Goal: Task Accomplishment & Management: Manage account settings

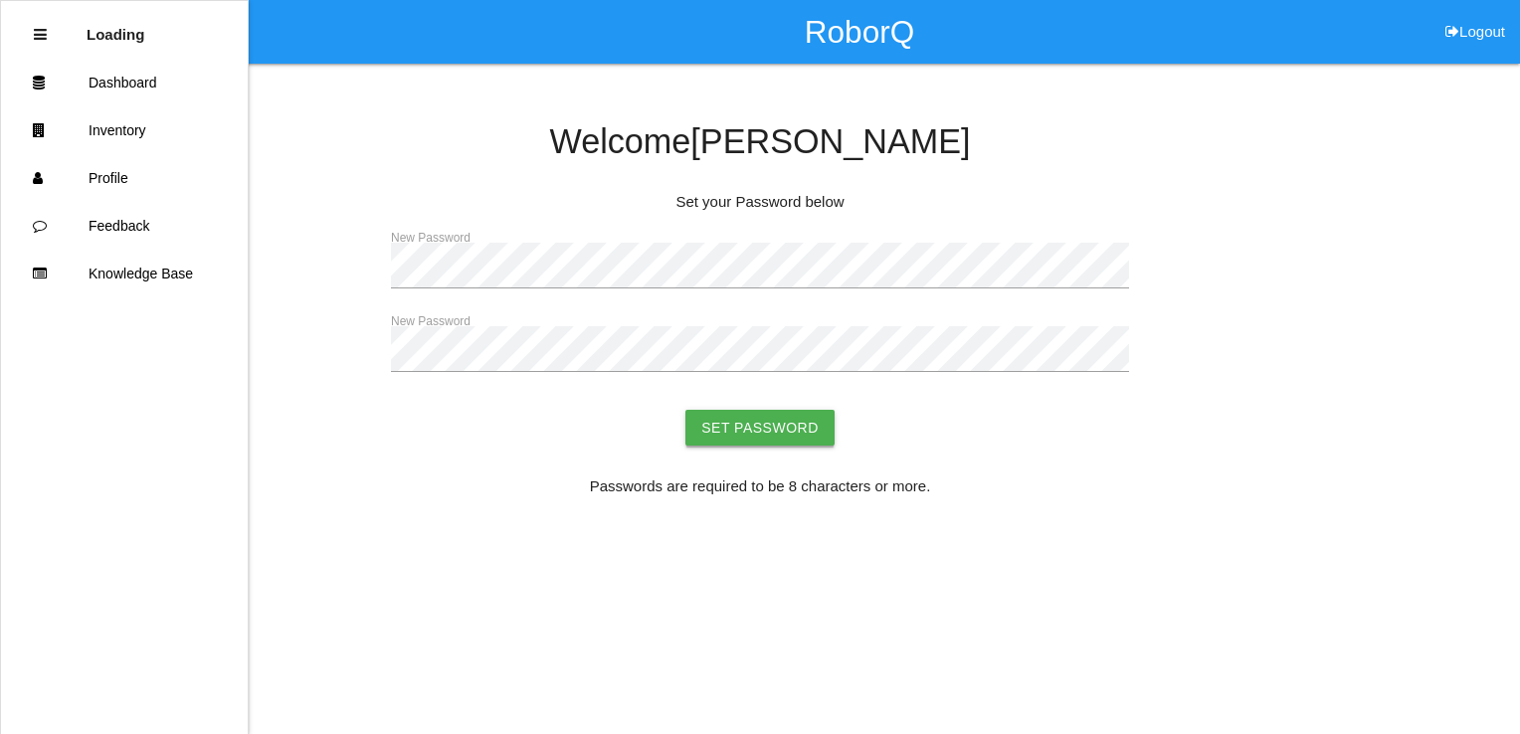
click at [779, 432] on button "Set Password" at bounding box center [759, 428] width 149 height 36
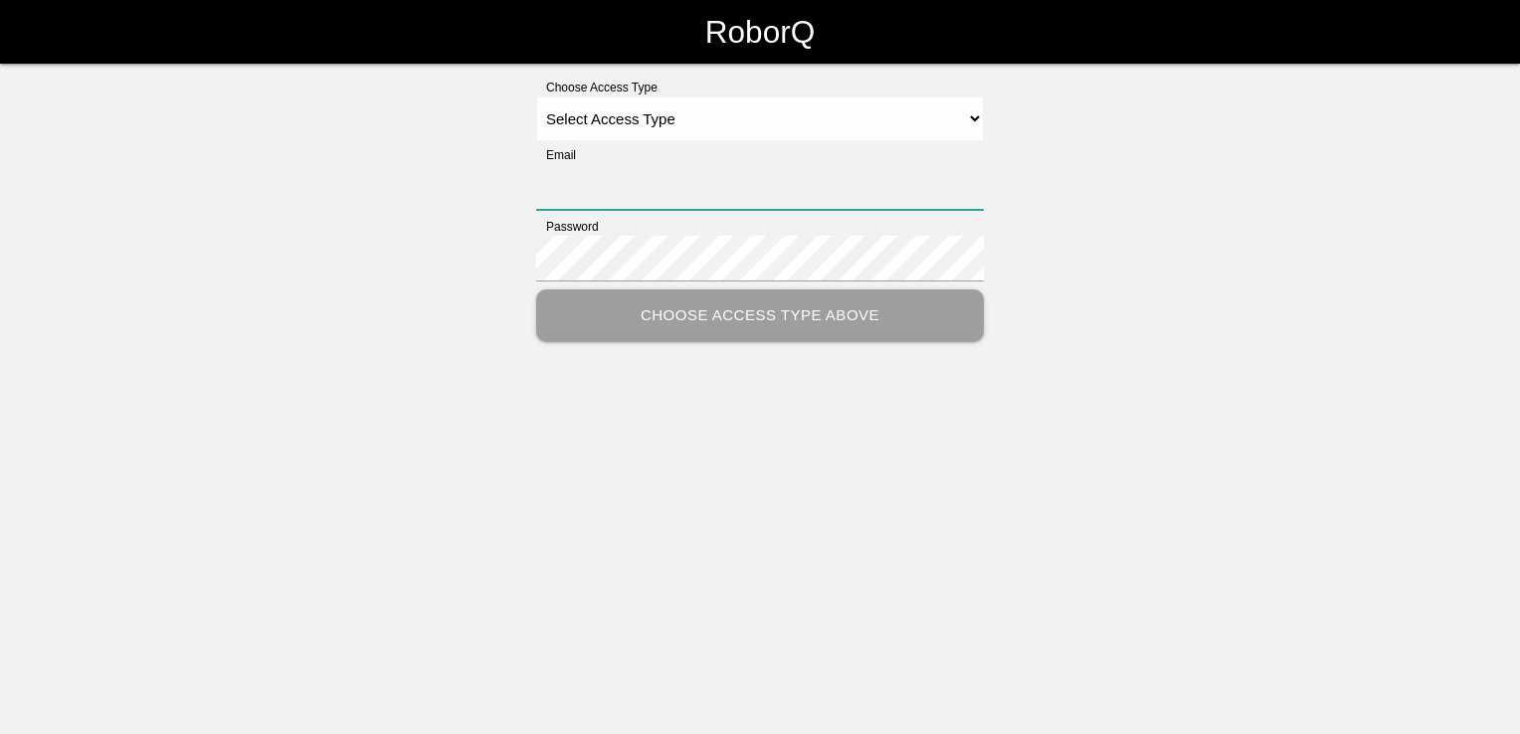
type input "[PERSON_NAME][EMAIL_ADDRESS][PERSON_NAME][DOMAIN_NAME]"
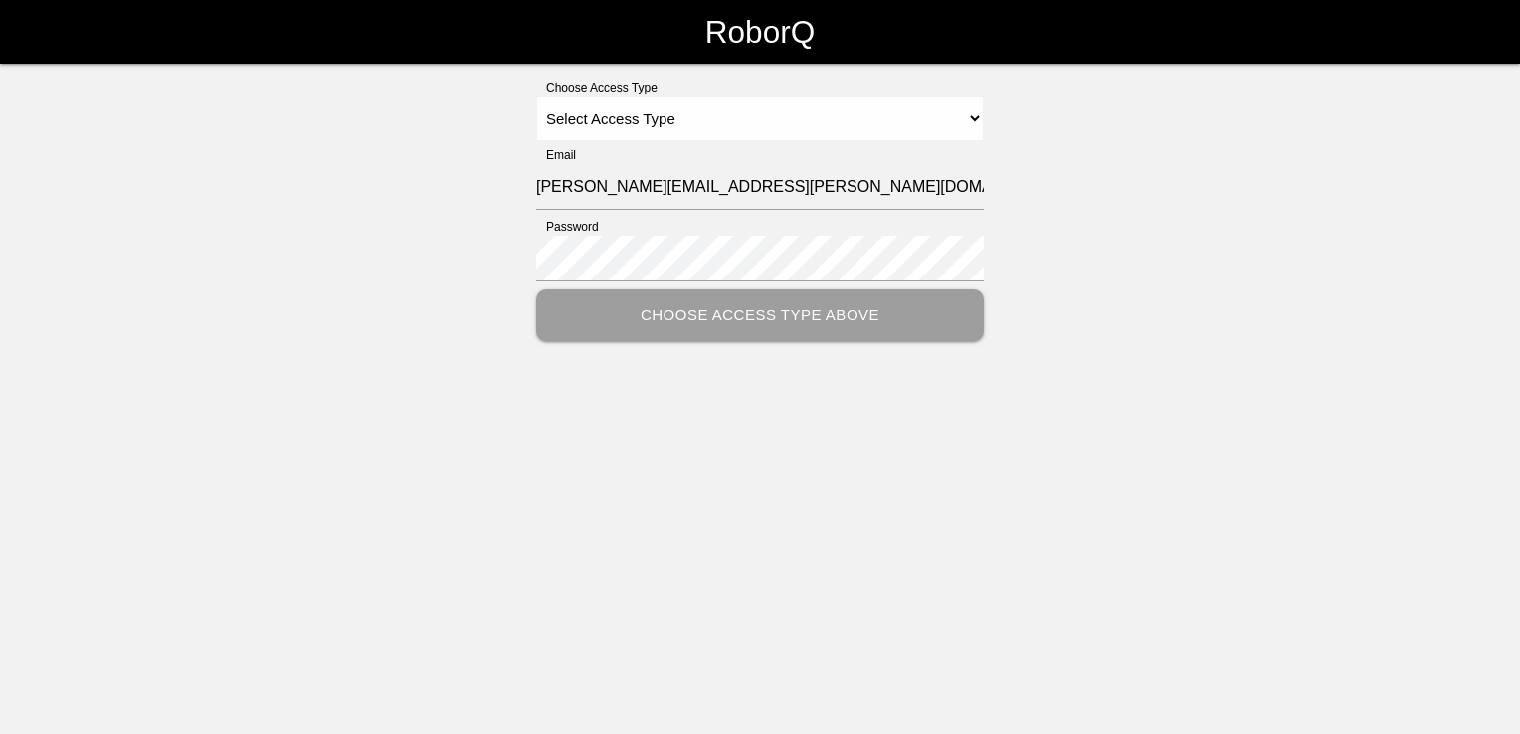
drag, startPoint x: 913, startPoint y: 396, endPoint x: 797, endPoint y: 316, distance: 141.0
click at [912, 396] on html "RoborQ Choose Access Type Select Access Type Admin Customer Supervisor Worker E…" at bounding box center [760, 220] width 1520 height 441
click at [961, 119] on select "Select Access Type Admin Customer Supervisor Worker" at bounding box center [760, 118] width 448 height 45
select select "Customer"
click at [536, 96] on select "Select Access Type Admin Customer Supervisor Worker" at bounding box center [760, 118] width 448 height 45
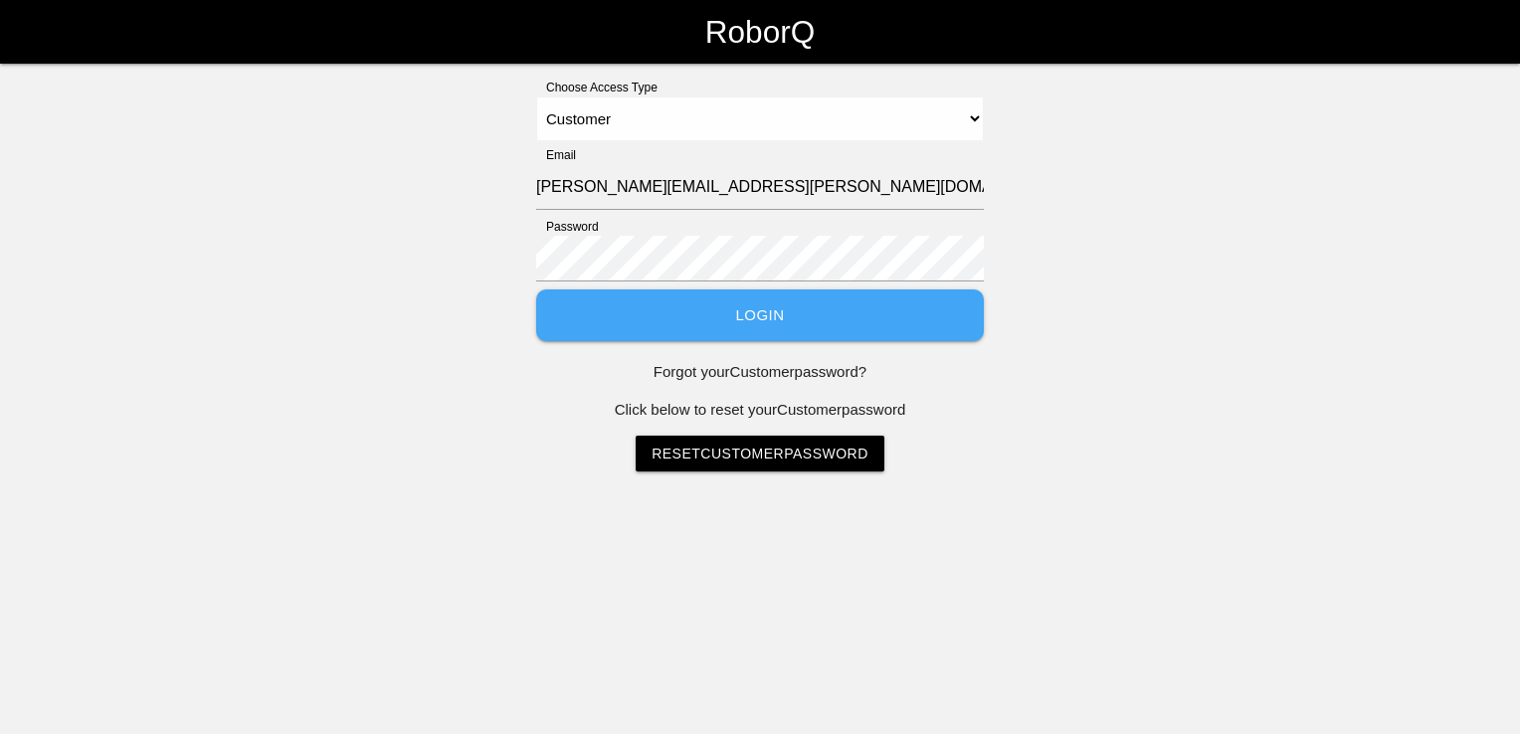
click at [815, 315] on button "Login" at bounding box center [760, 315] width 448 height 53
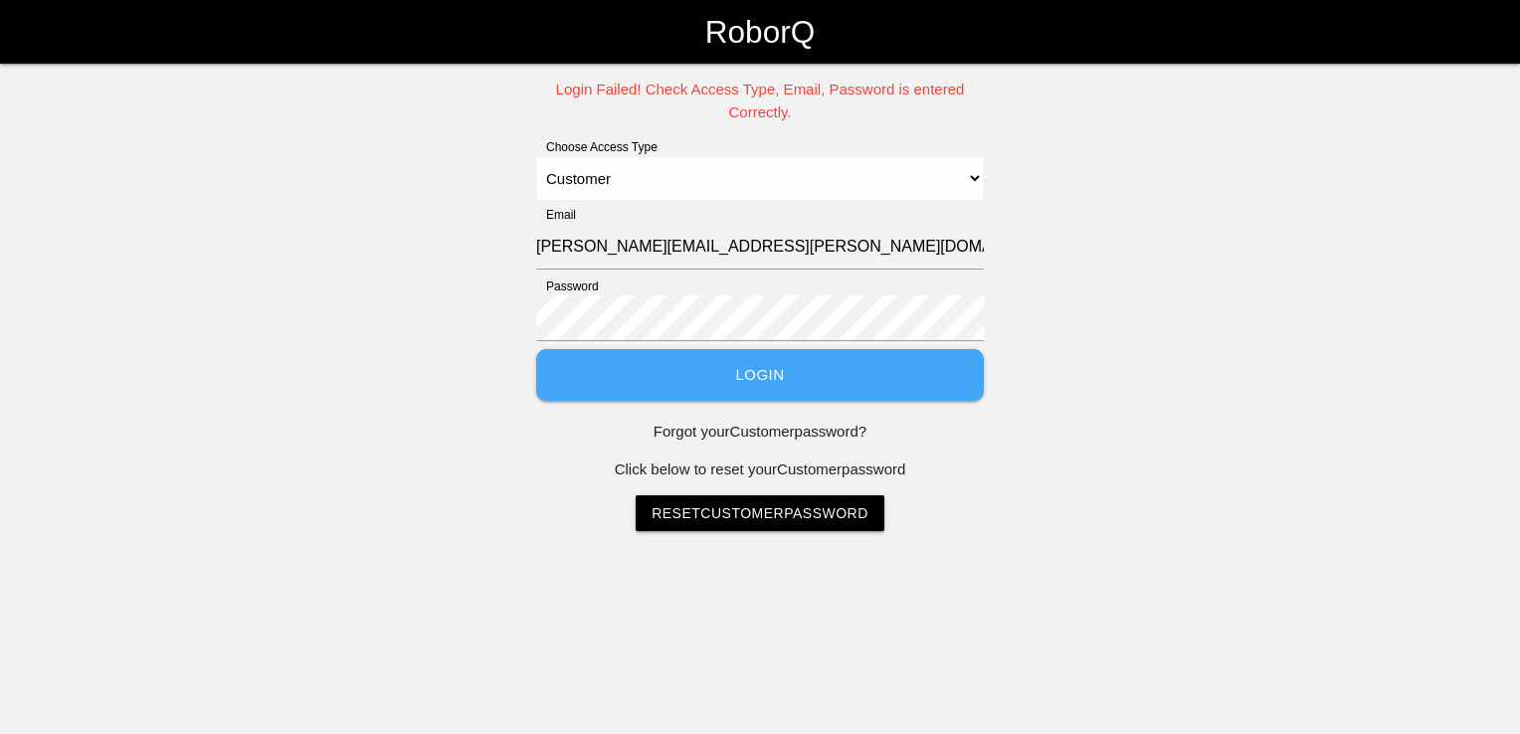
click at [798, 387] on button "Login" at bounding box center [760, 375] width 448 height 53
click at [527, 327] on div "Login Failed! Check Access Type, Email, Password is entered Correctly. Choose A…" at bounding box center [760, 305] width 1520 height 453
click at [713, 363] on button "Login" at bounding box center [760, 375] width 448 height 53
click at [971, 178] on select "Select Access Type Admin Customer Supervisor Worker" at bounding box center [760, 178] width 448 height 45
click at [536, 156] on select "Select Access Type Admin Customer Supervisor Worker" at bounding box center [760, 178] width 448 height 45
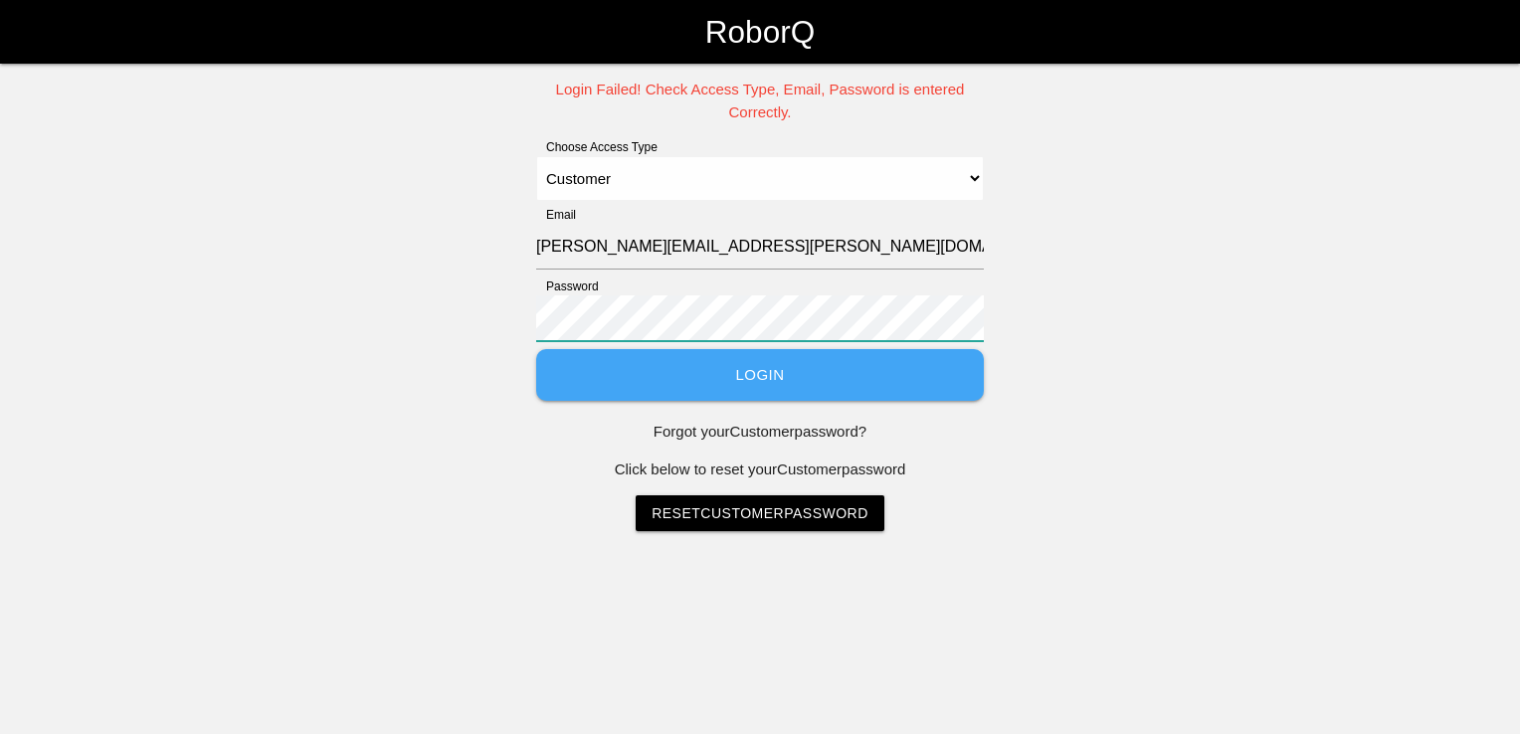
click at [491, 301] on div "Login Failed! Check Access Type, Email, Password is entered Correctly. Choose A…" at bounding box center [760, 305] width 1520 height 453
click at [536, 349] on button "Login" at bounding box center [760, 375] width 448 height 53
click at [1174, 279] on div "Login Failed! Check Access Type, Email, Password is entered Correctly. Choose A…" at bounding box center [760, 305] width 1520 height 453
click at [382, 344] on div "Login Failed! Check Access Type, Email, Password is entered Correctly. Choose A…" at bounding box center [760, 305] width 1520 height 453
click at [778, 374] on button "Login" at bounding box center [760, 375] width 448 height 53
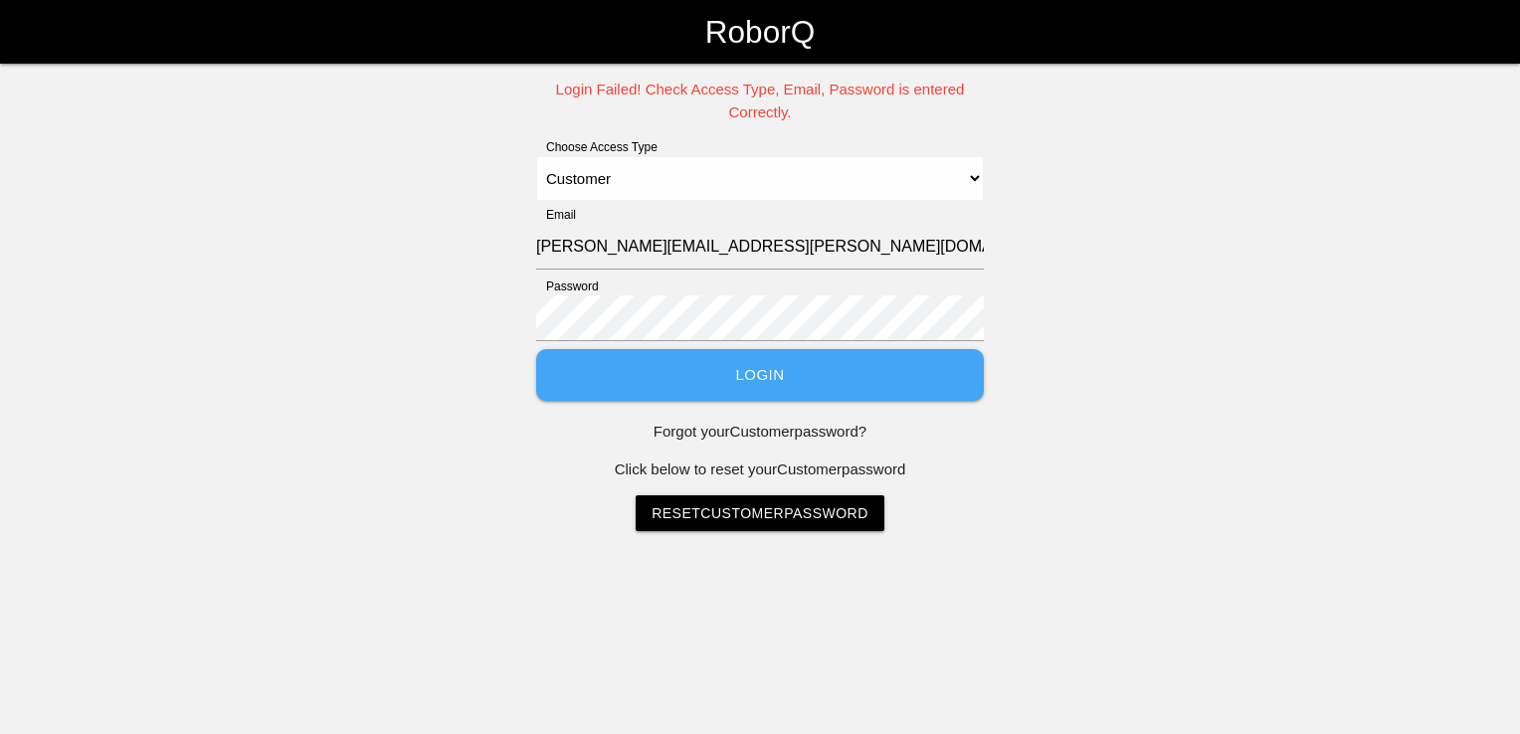
click at [713, 515] on link "Reset Customer Password" at bounding box center [760, 513] width 249 height 36
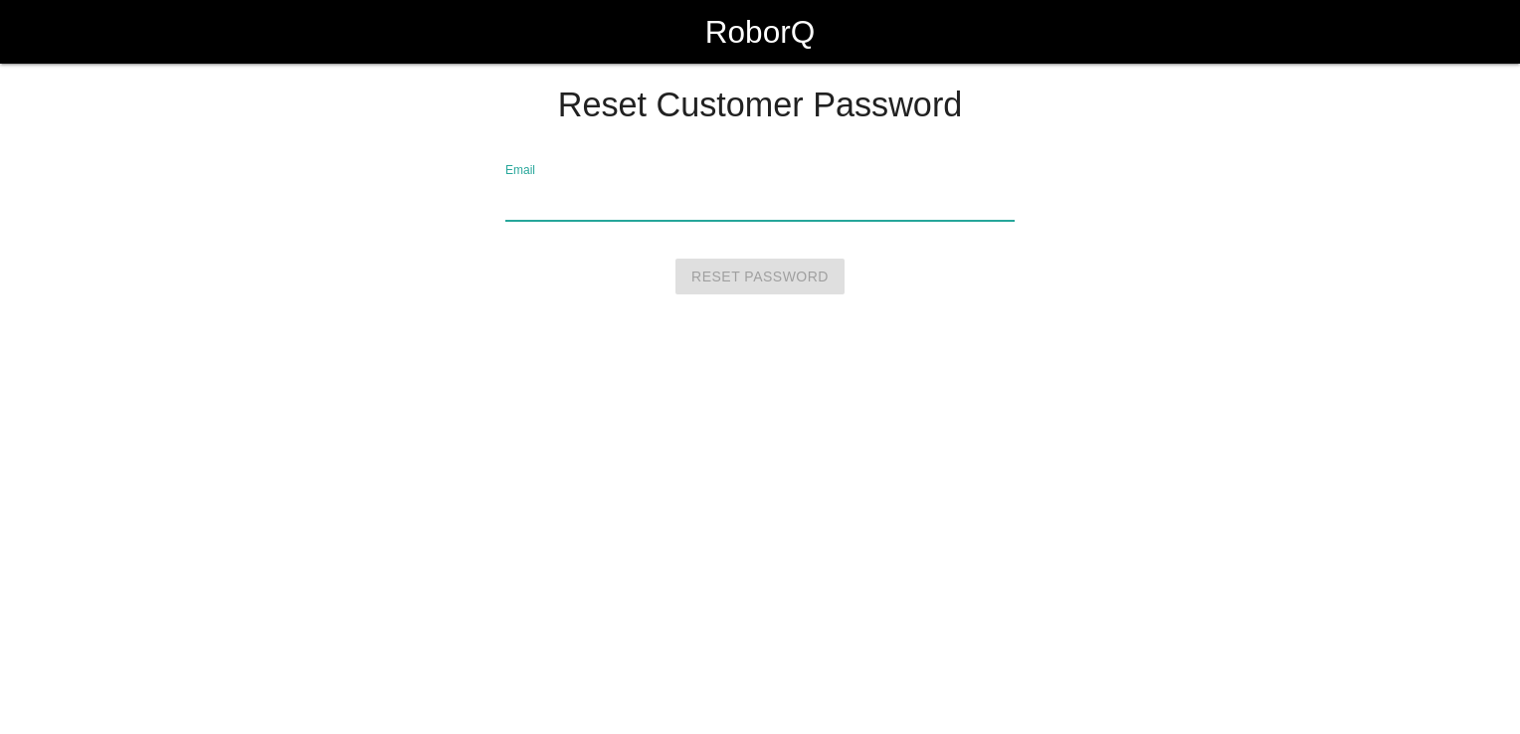
click at [553, 208] on input "Email" at bounding box center [759, 198] width 509 height 46
type input "[PERSON_NAME][EMAIL_ADDRESS][PERSON_NAME][DOMAIN_NAME]"
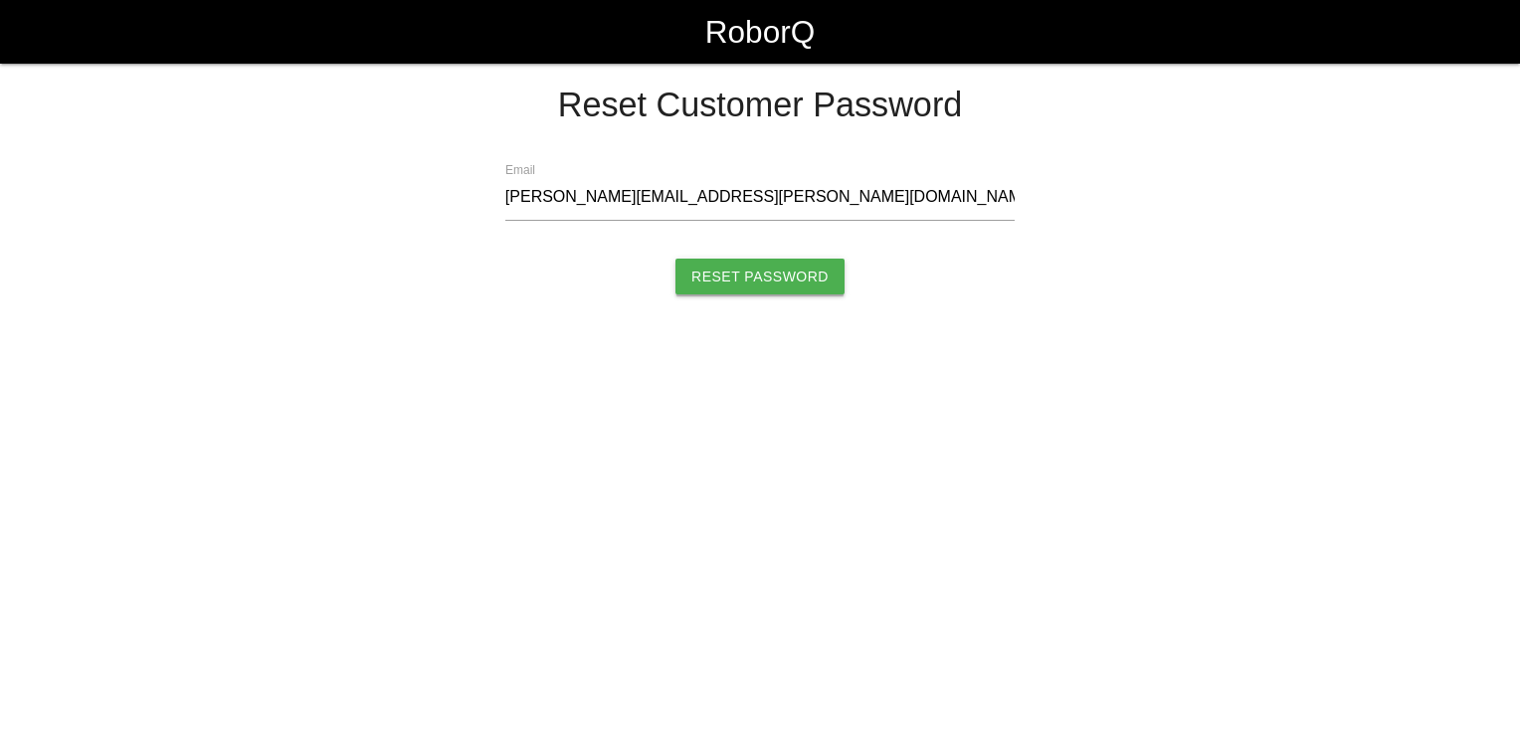
click at [747, 282] on input "Reset Password" at bounding box center [759, 277] width 169 height 36
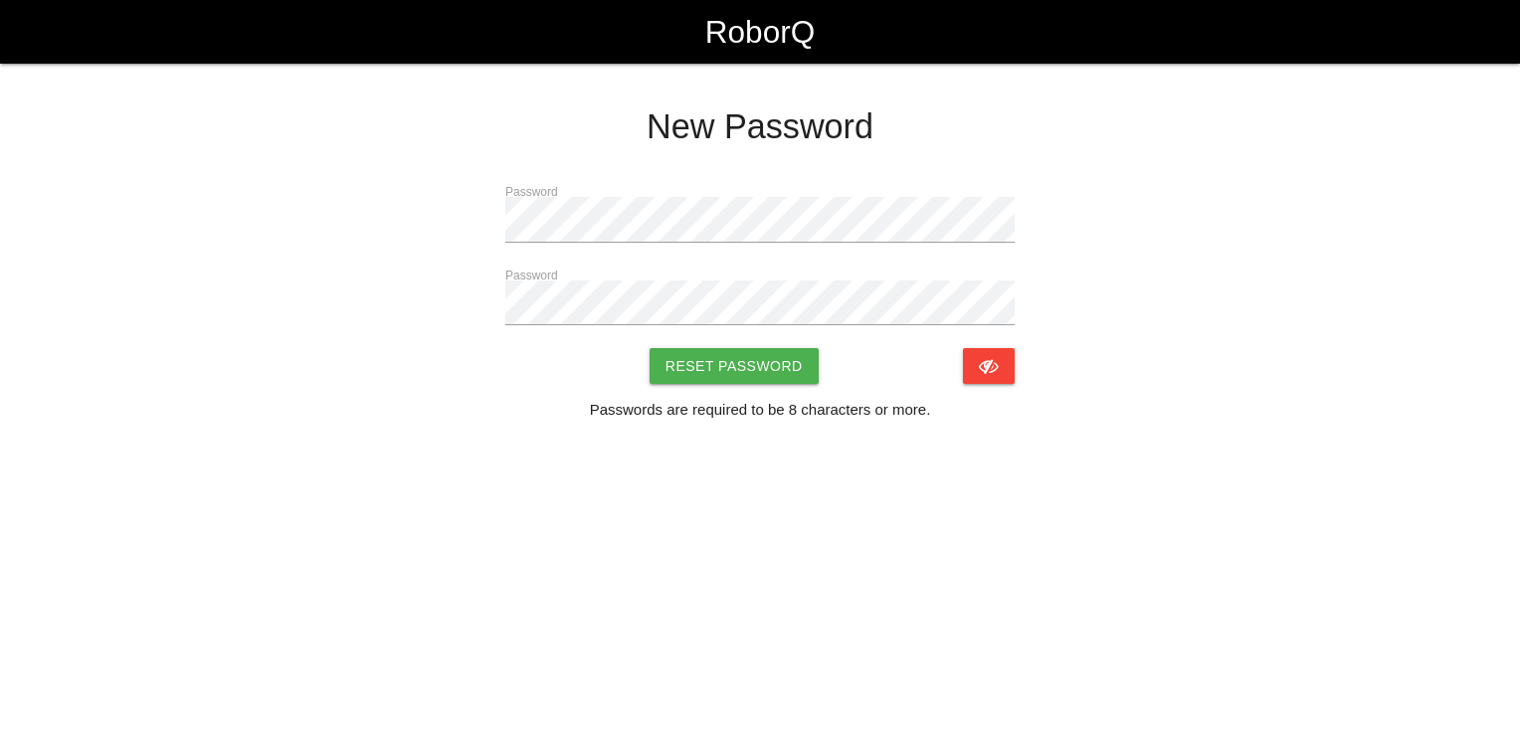
click at [1086, 310] on div "Password Password Reset Password Passwords are required to be 8 characters or m…" at bounding box center [760, 309] width 1064 height 255
click at [761, 368] on button "Reset Password" at bounding box center [734, 366] width 169 height 36
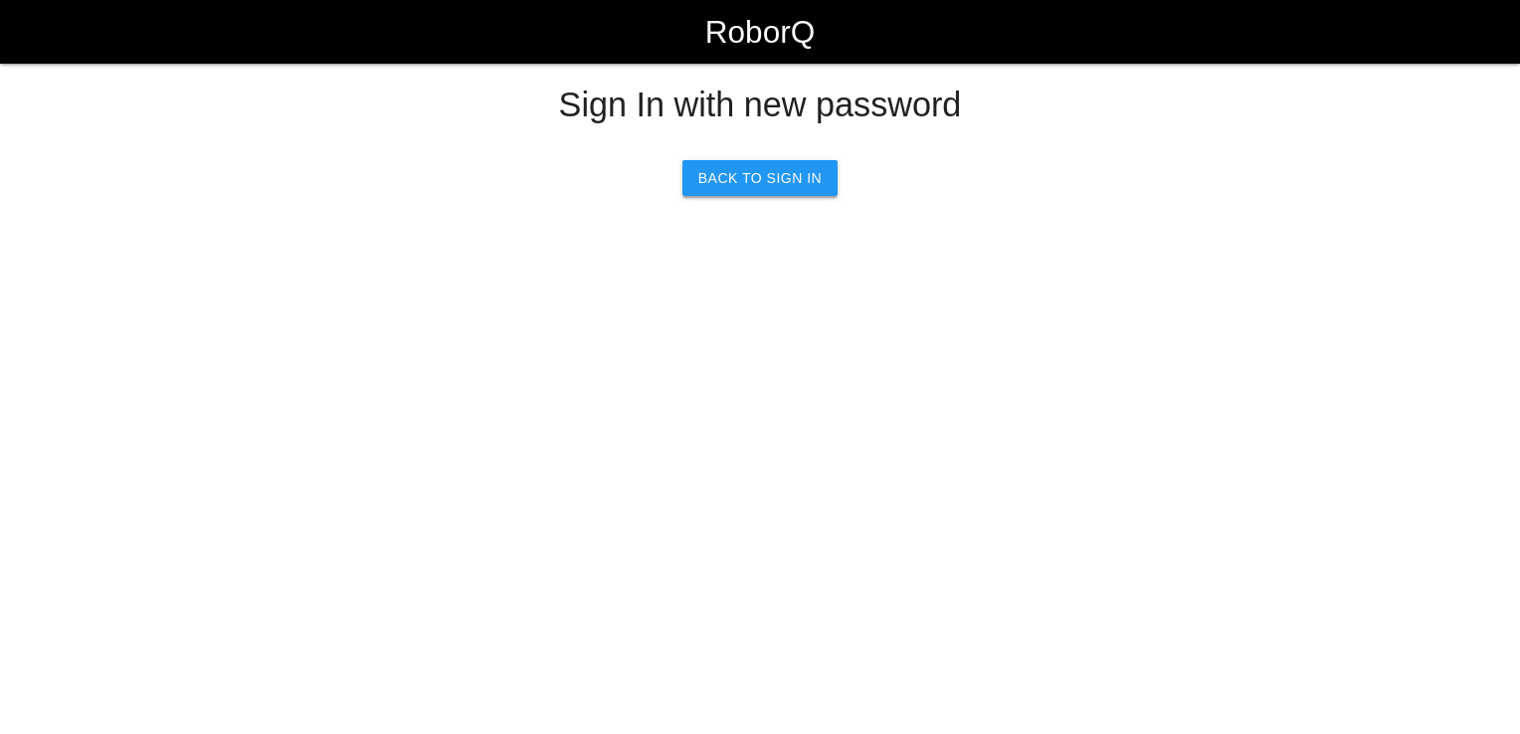
click at [740, 193] on link "Back to Sign In" at bounding box center [759, 178] width 155 height 36
select select "Customer"
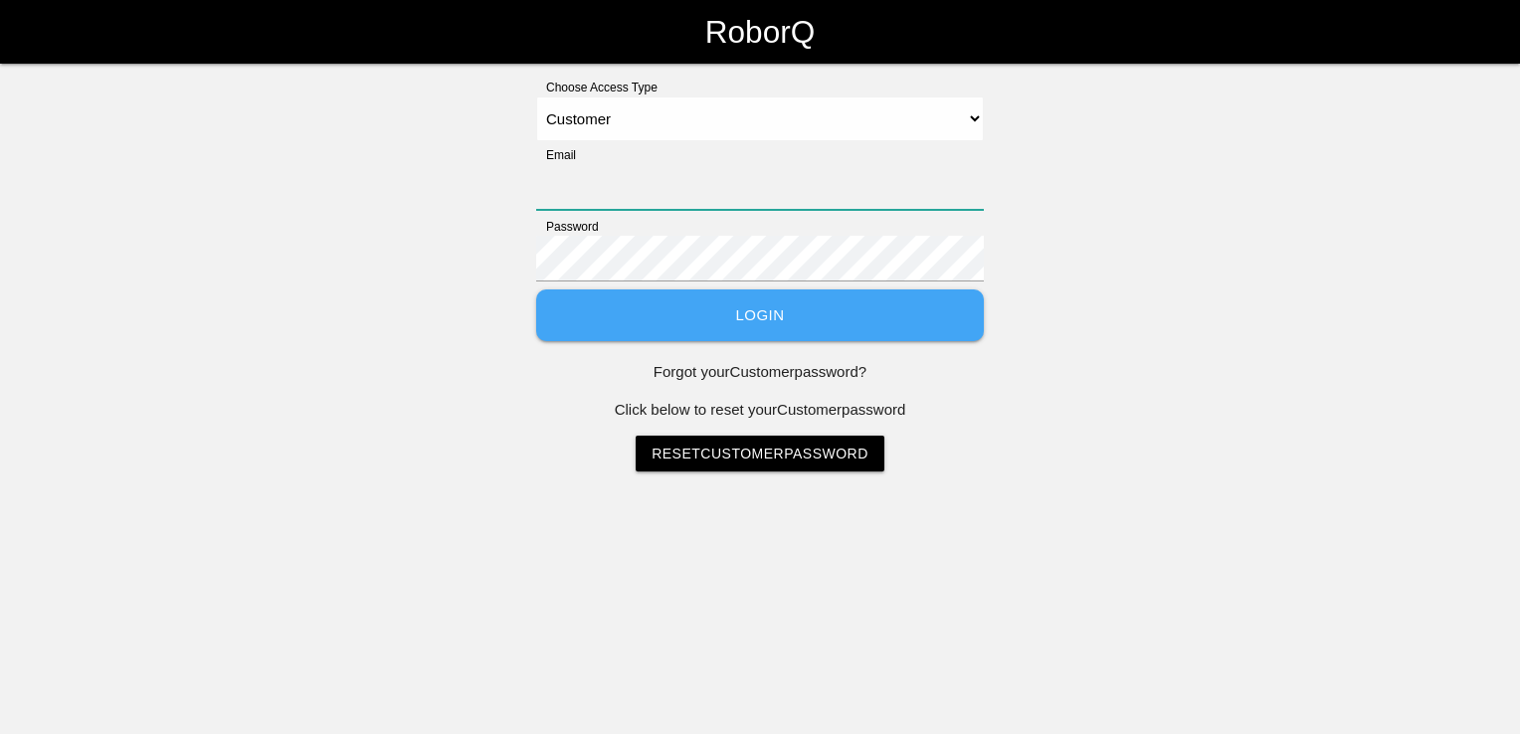
type input "[PERSON_NAME][EMAIL_ADDRESS][PERSON_NAME][DOMAIN_NAME]"
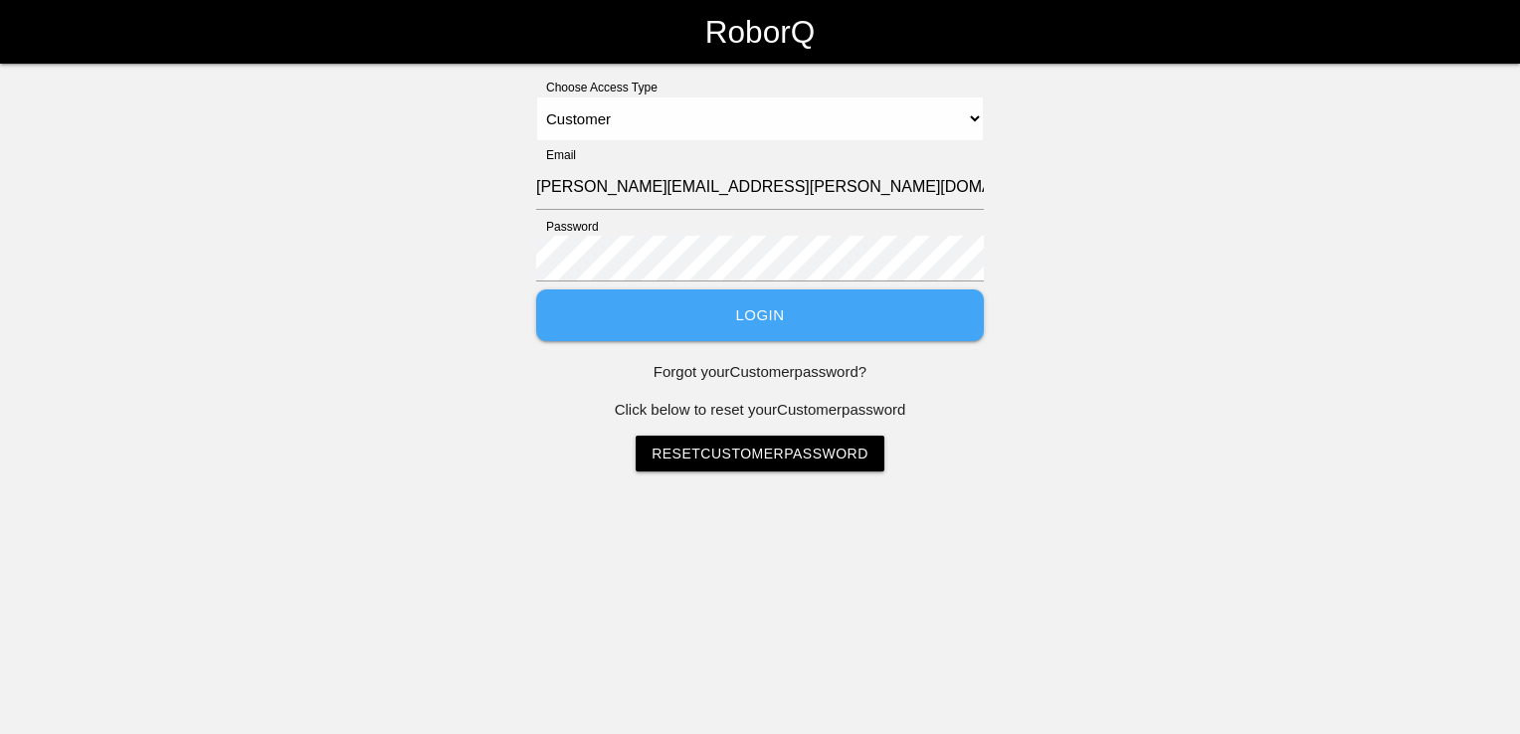
click at [736, 309] on button "Login" at bounding box center [760, 315] width 448 height 53
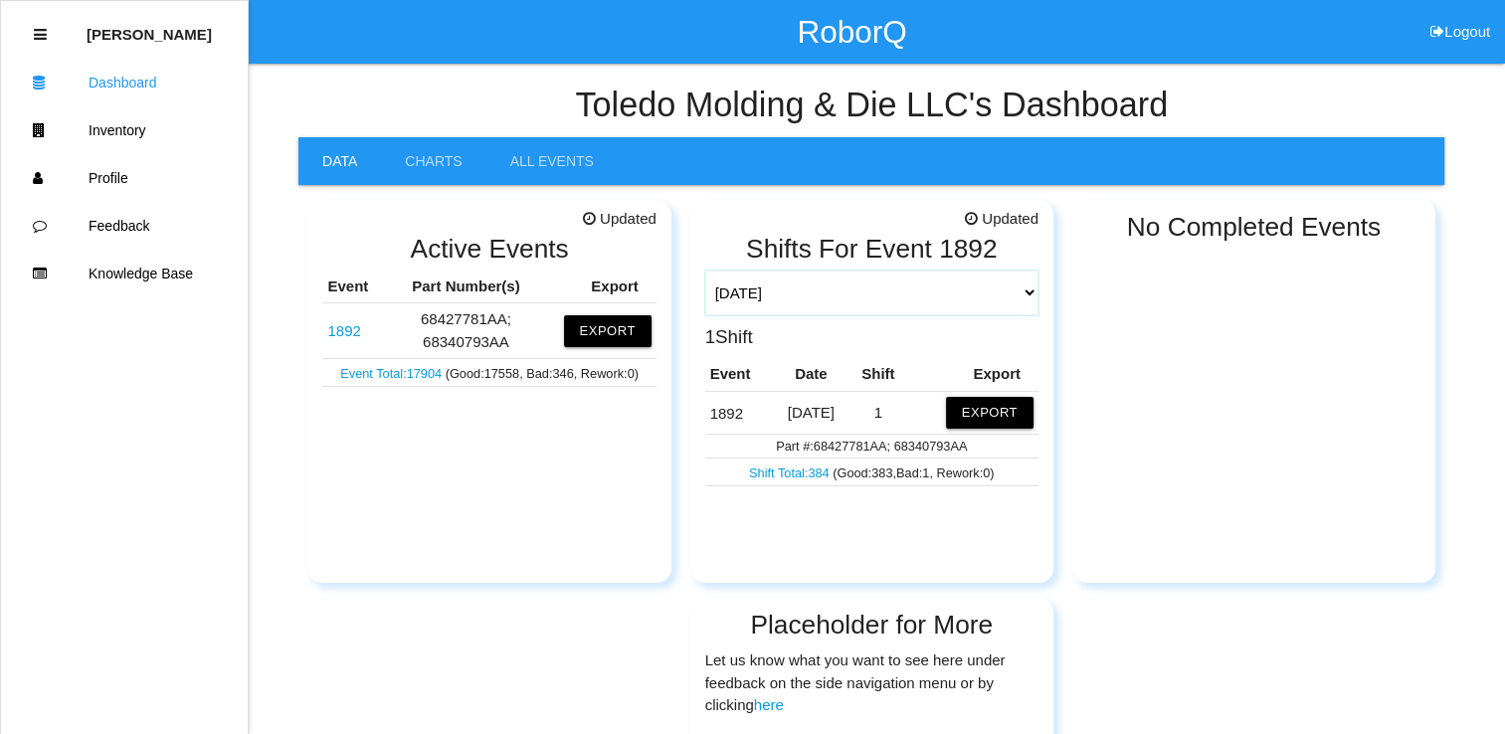
click at [1029, 291] on select "[DATE] [DATE] Range Last 7 days (09/18-09/25) Last 30 days (08/26-09/25) Last 6…" at bounding box center [871, 293] width 333 height 45
click at [705, 271] on select "[DATE] [DATE] Range Last 7 days (09/18-09/25) Last 30 days (08/26-09/25) Last 6…" at bounding box center [871, 293] width 333 height 45
select select "[DATE]"
click at [785, 416] on td "[DATE]" at bounding box center [811, 412] width 77 height 43
click at [342, 328] on link "1892" at bounding box center [343, 330] width 33 height 17
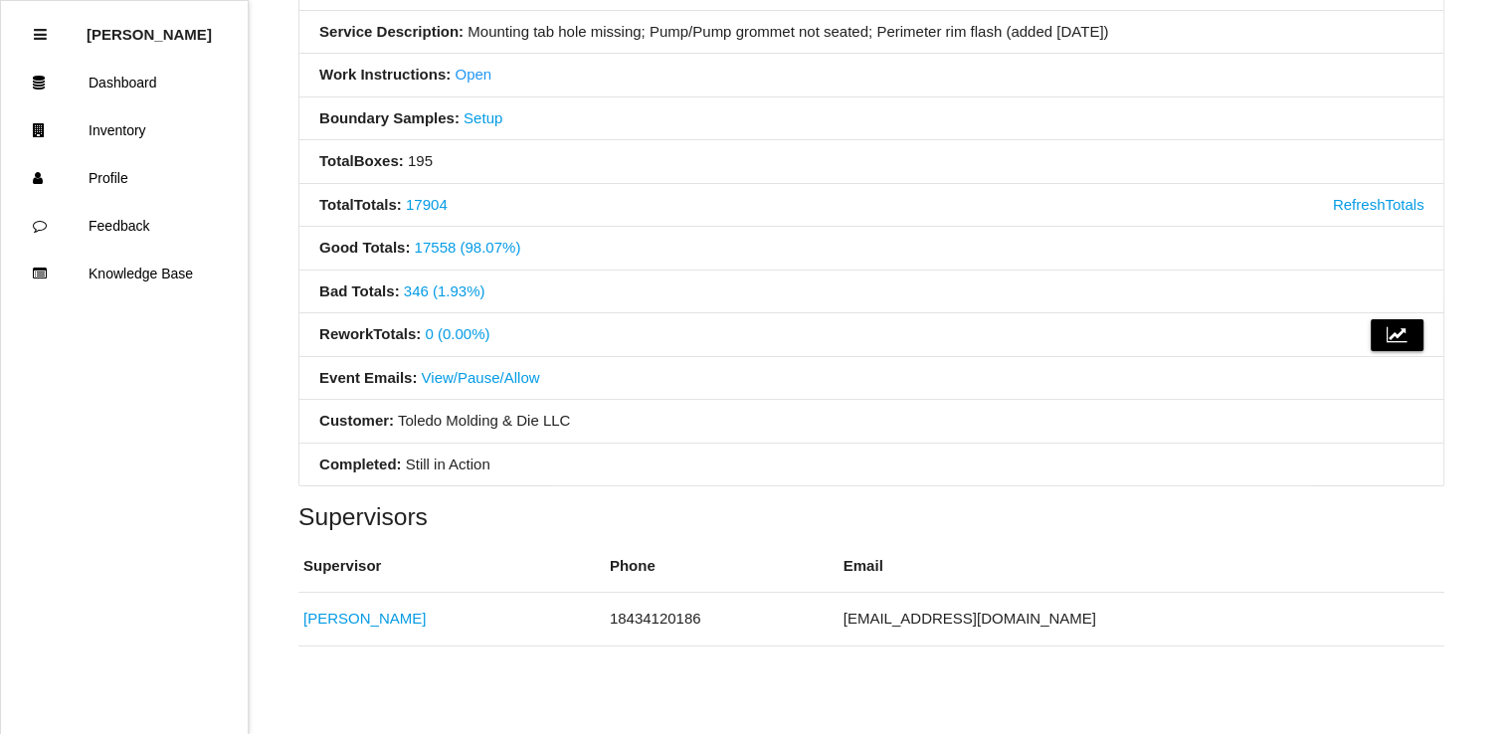
scroll to position [398, 0]
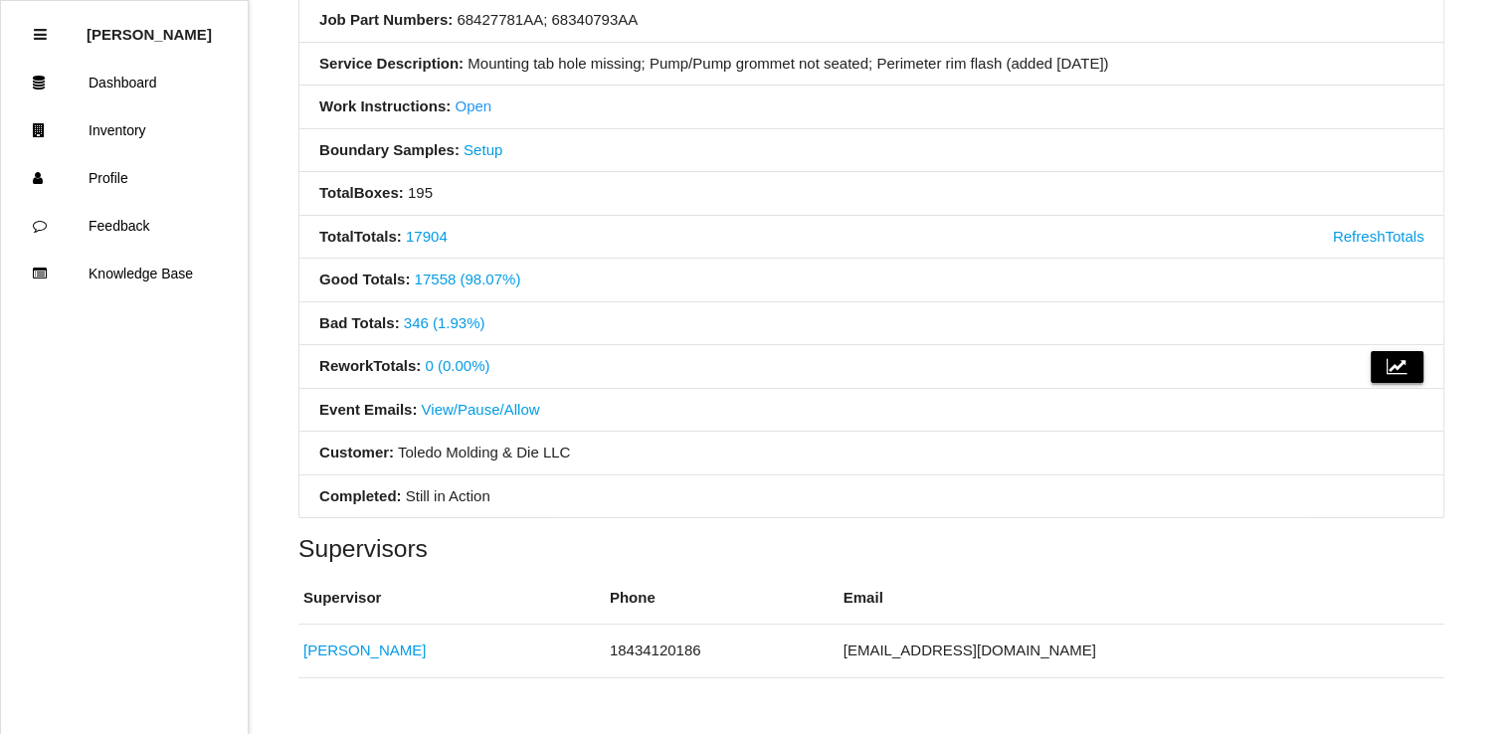
click at [1401, 366] on icon at bounding box center [1398, 367] width 22 height 32
select select "line"
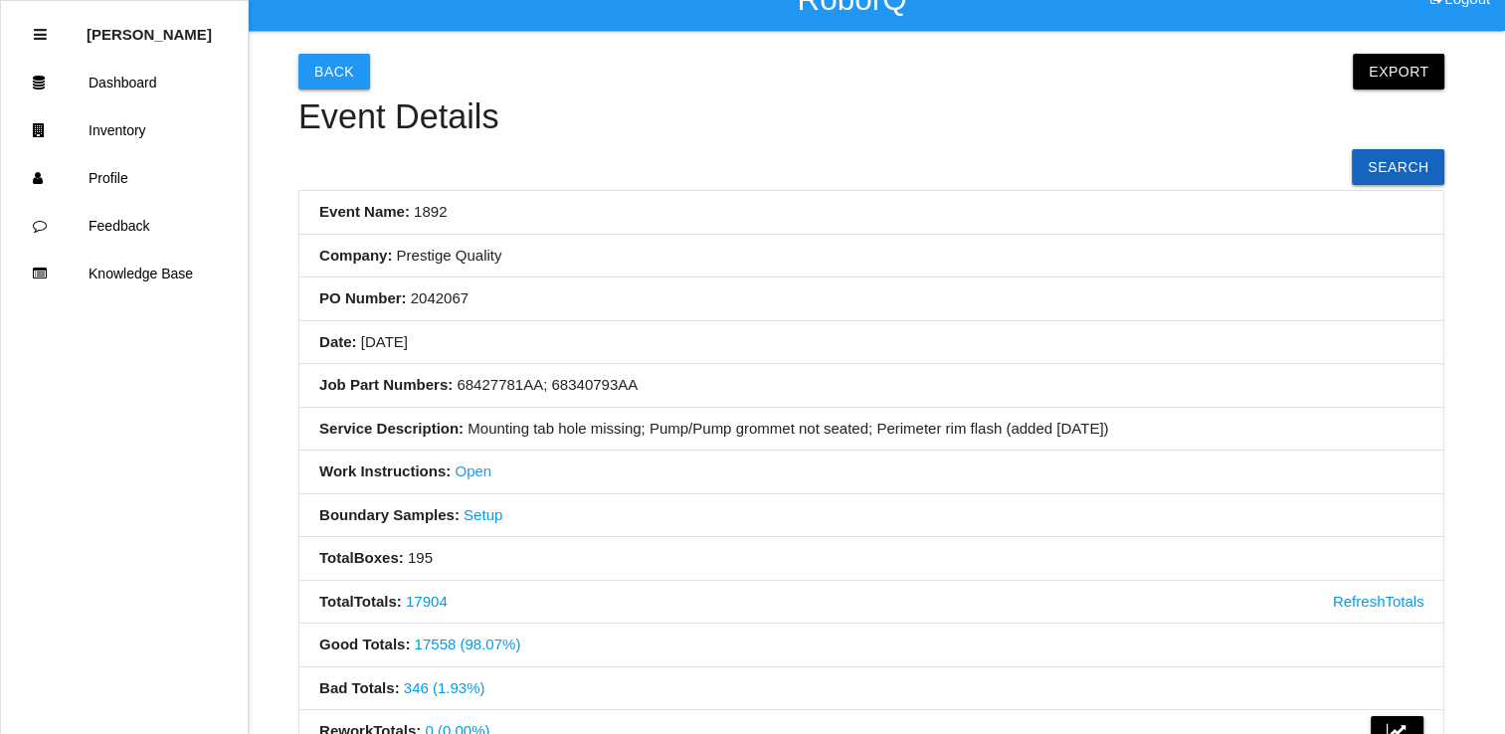
scroll to position [0, 0]
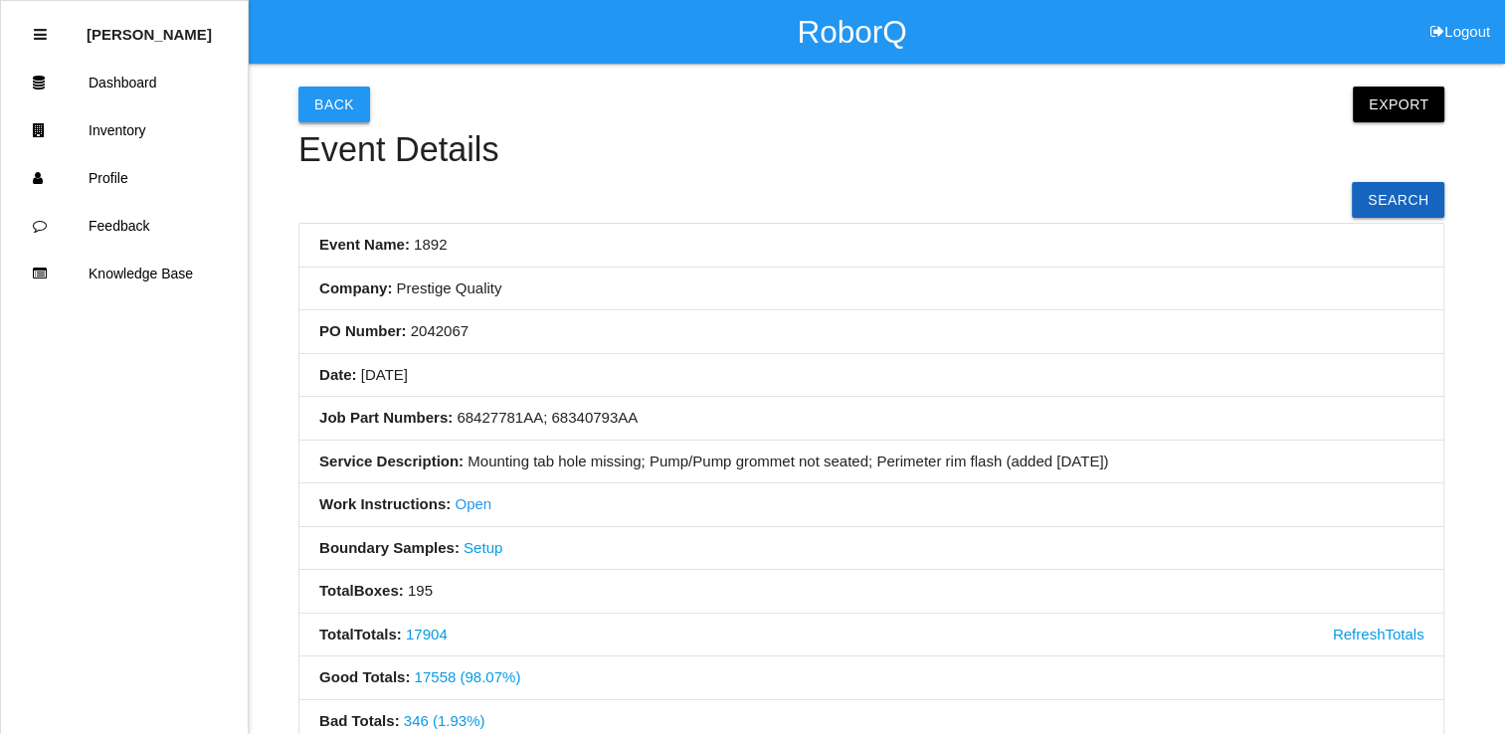
click at [342, 105] on button "Back" at bounding box center [334, 105] width 72 height 36
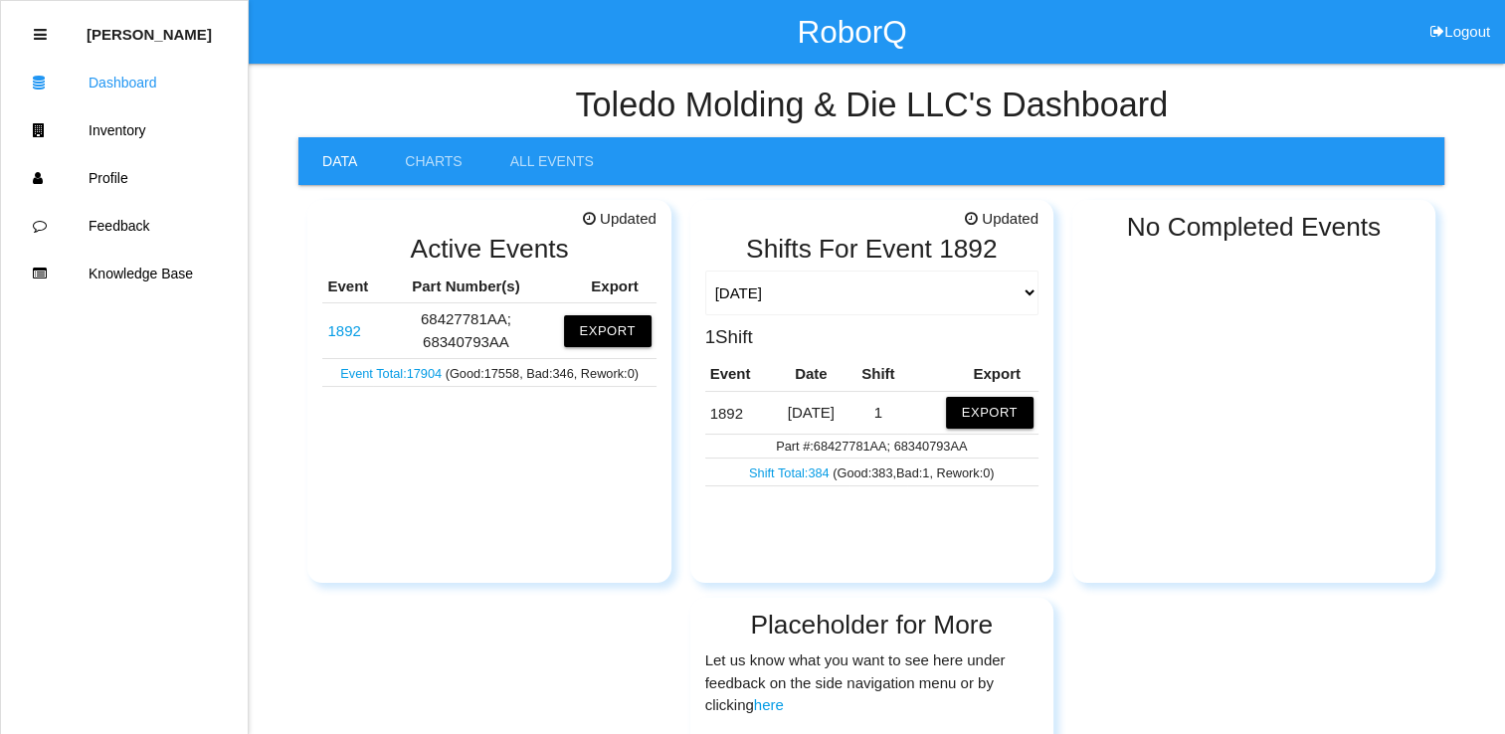
click at [732, 415] on td "1892" at bounding box center [739, 412] width 68 height 43
click at [881, 351] on div "1 Shift Event Date Shift Export 1892 [DATE] 1 Export Part #: 68427781AA; 683407…" at bounding box center [871, 403] width 333 height 163
click at [1031, 294] on select "[DATE] [DATE] Range Last 7 days (09/18-09/25) Last 30 days (08/26-09/25) Last 6…" at bounding box center [871, 293] width 333 height 45
click at [705, 271] on select "[DATE] [DATE] Range Last 7 days (09/18-09/25) Last 30 days (08/26-09/25) Last 6…" at bounding box center [871, 293] width 333 height 45
click at [878, 440] on td "Part #: 68427781AA; 68340793AA" at bounding box center [871, 447] width 333 height 24
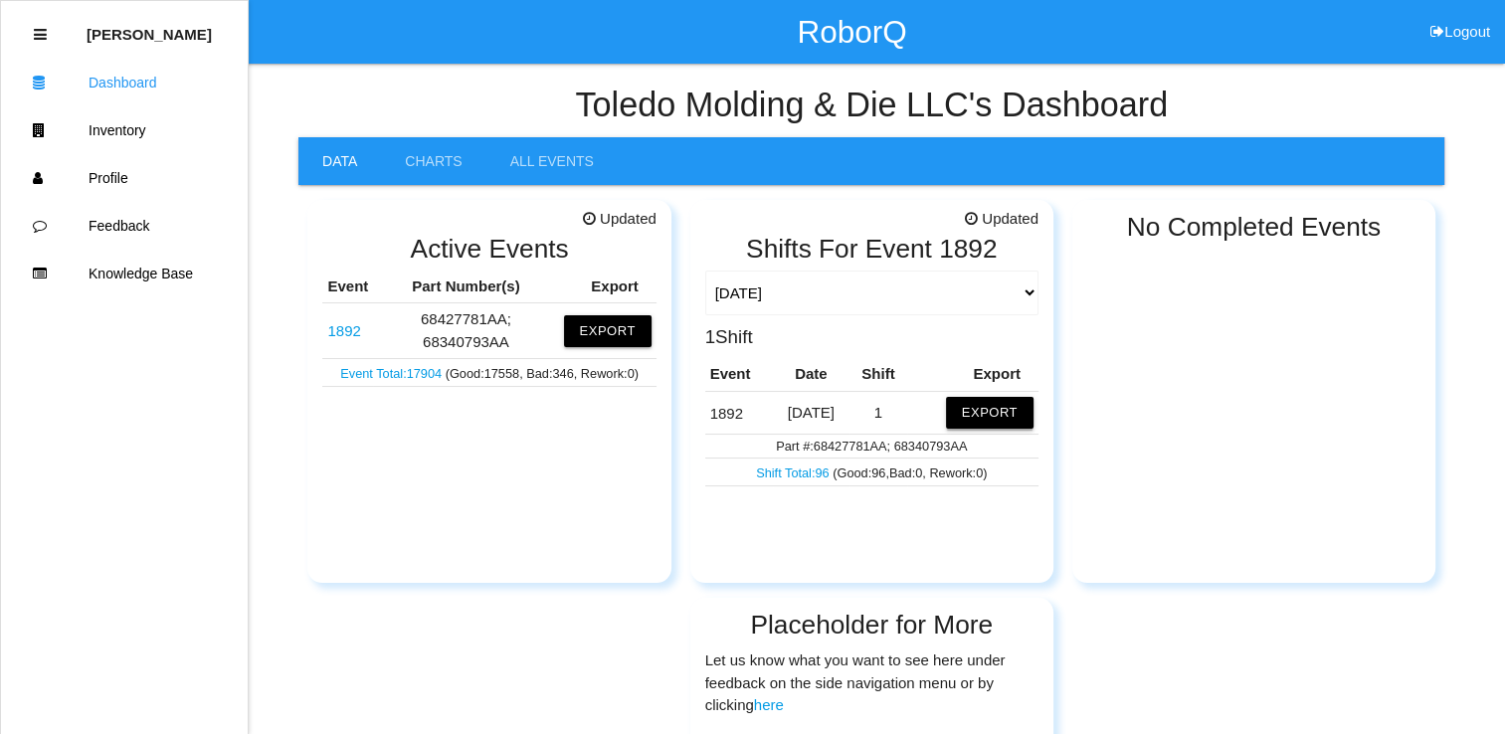
click at [997, 412] on button "Export" at bounding box center [990, 413] width 88 height 32
click at [1103, 440] on div "No Completed Events" at bounding box center [1253, 391] width 363 height 383
click at [919, 353] on div "1 Shift Event Date Shift Export 1892 [DATE] 1 Excel or CSV Part #: 68427781AA; …" at bounding box center [871, 399] width 333 height 155
click at [1027, 293] on select "[DATE] [DATE] Range Last 7 days (09/18-09/25) Last 30 days (08/26-09/25) Last 6…" at bounding box center [871, 293] width 333 height 45
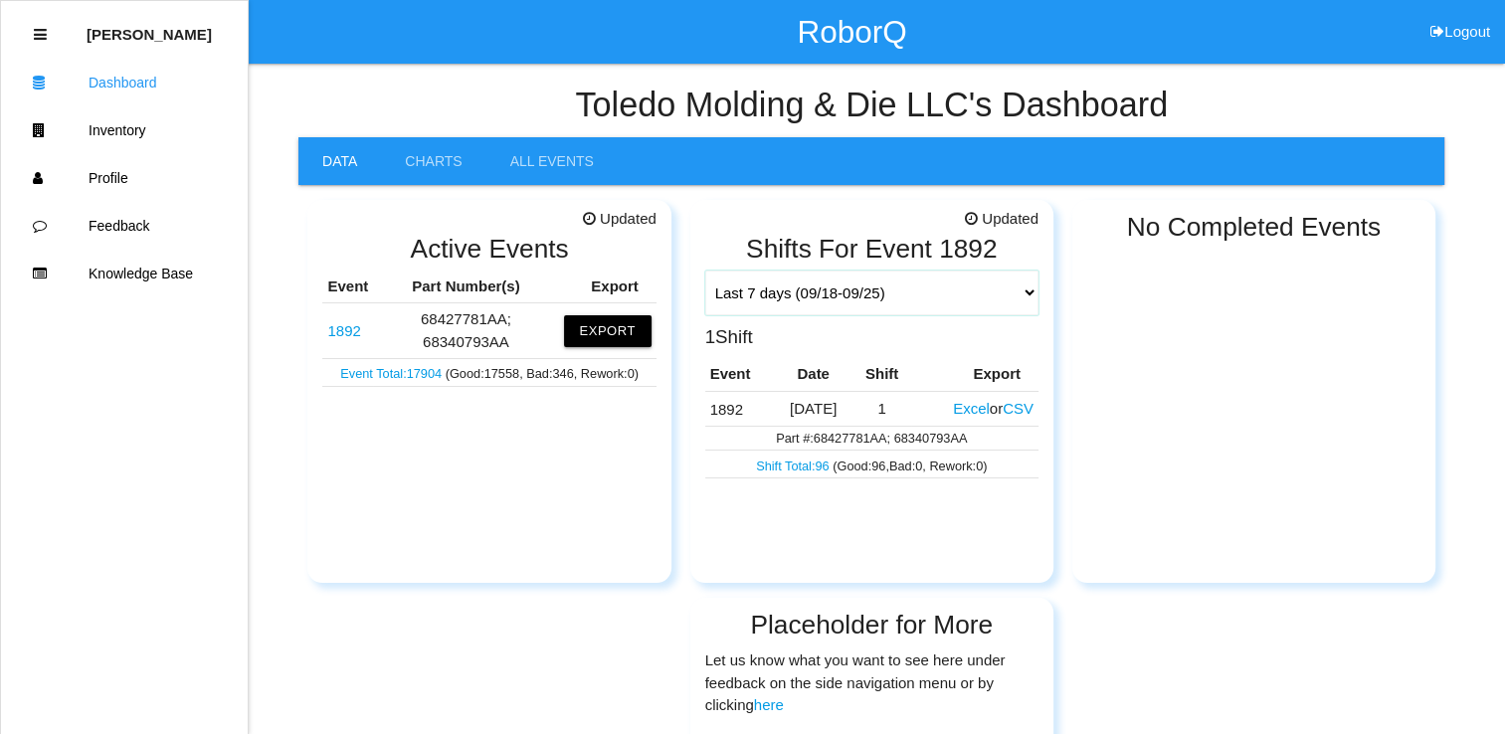
click at [705, 271] on select "[DATE] [DATE] Range Last 7 days (09/18-09/25) Last 30 days (08/26-09/25) Last 6…" at bounding box center [871, 293] width 333 height 45
select select "7"
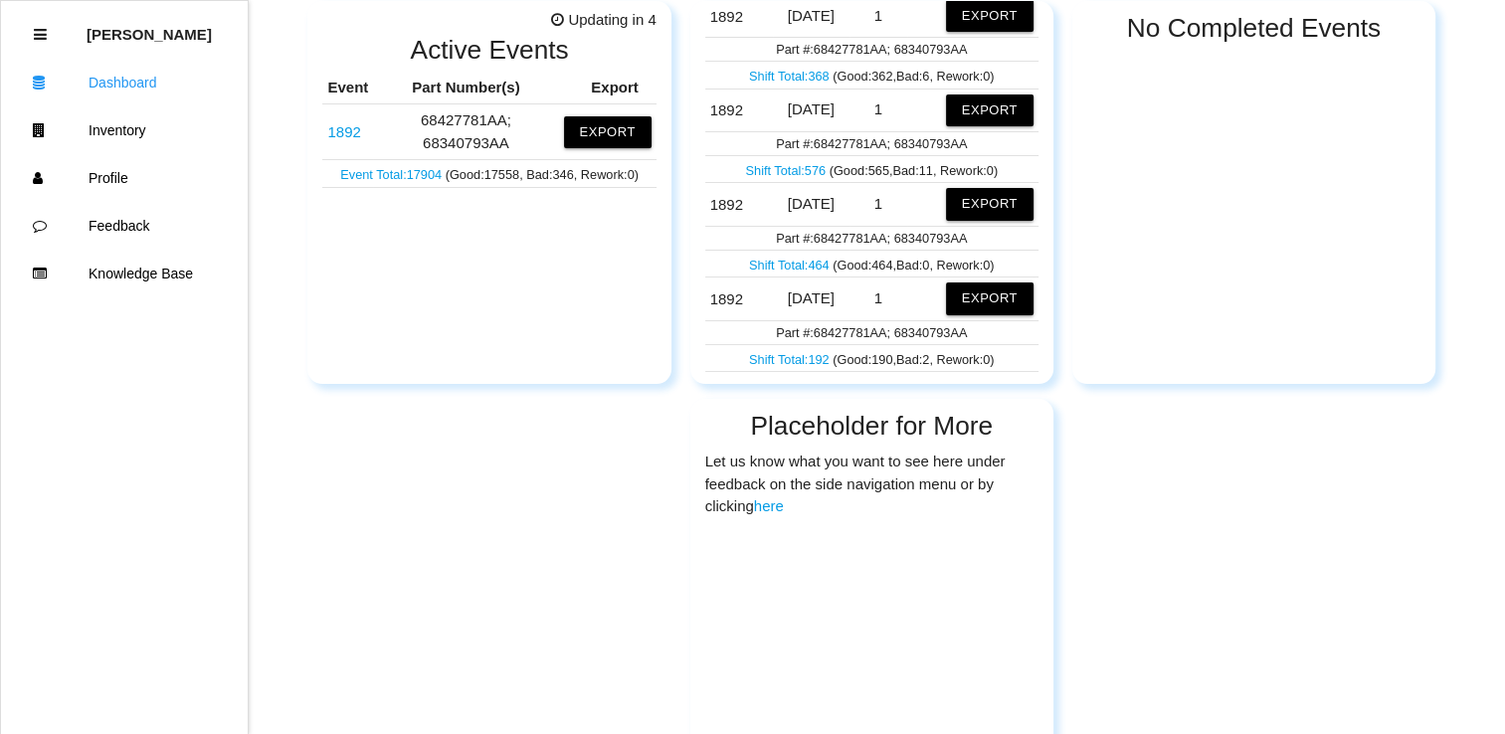
scroll to position [404, 0]
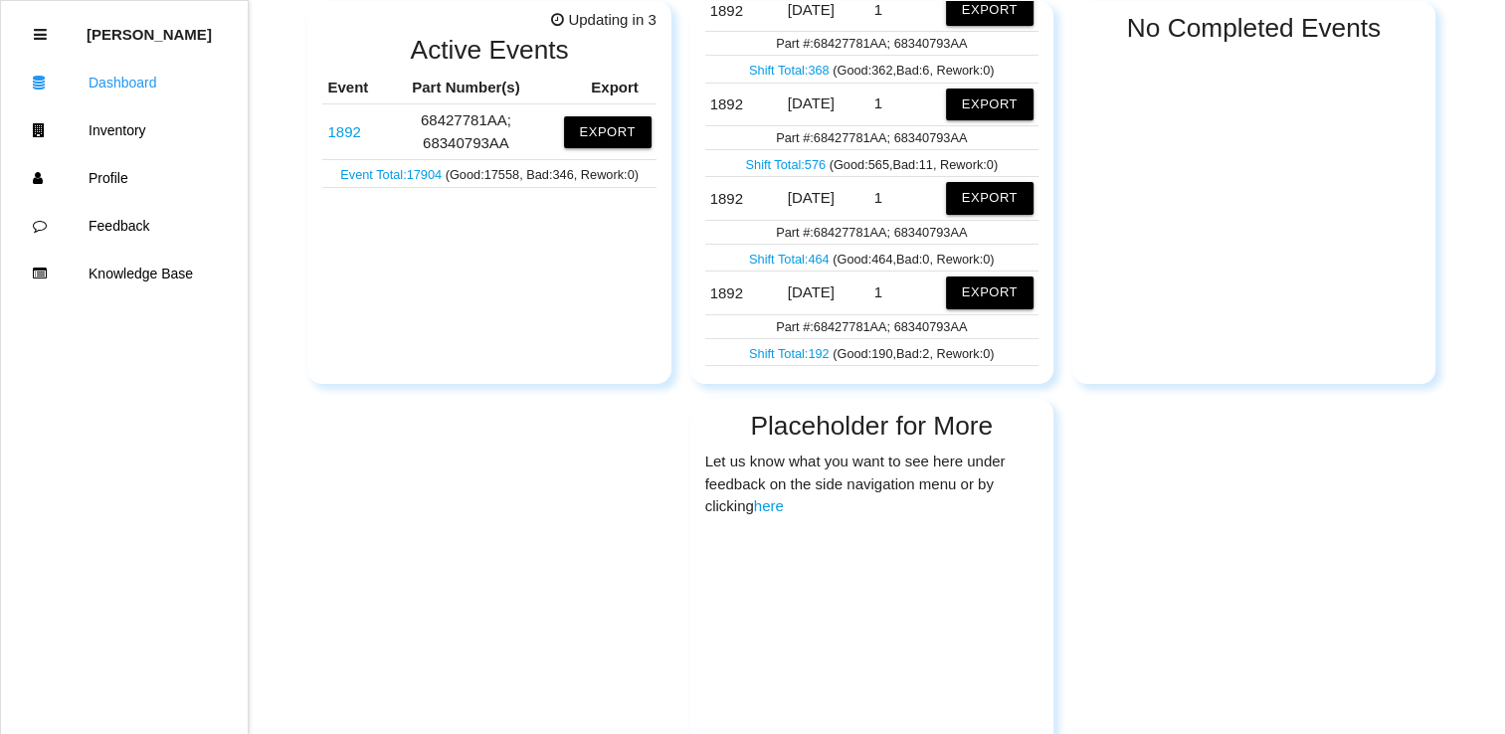
click at [1037, 370] on div "Updating in 3 Shifts For Event 1892 [DATE] [DATE] Range Last 7 days (09/18-09/2…" at bounding box center [871, 192] width 363 height 383
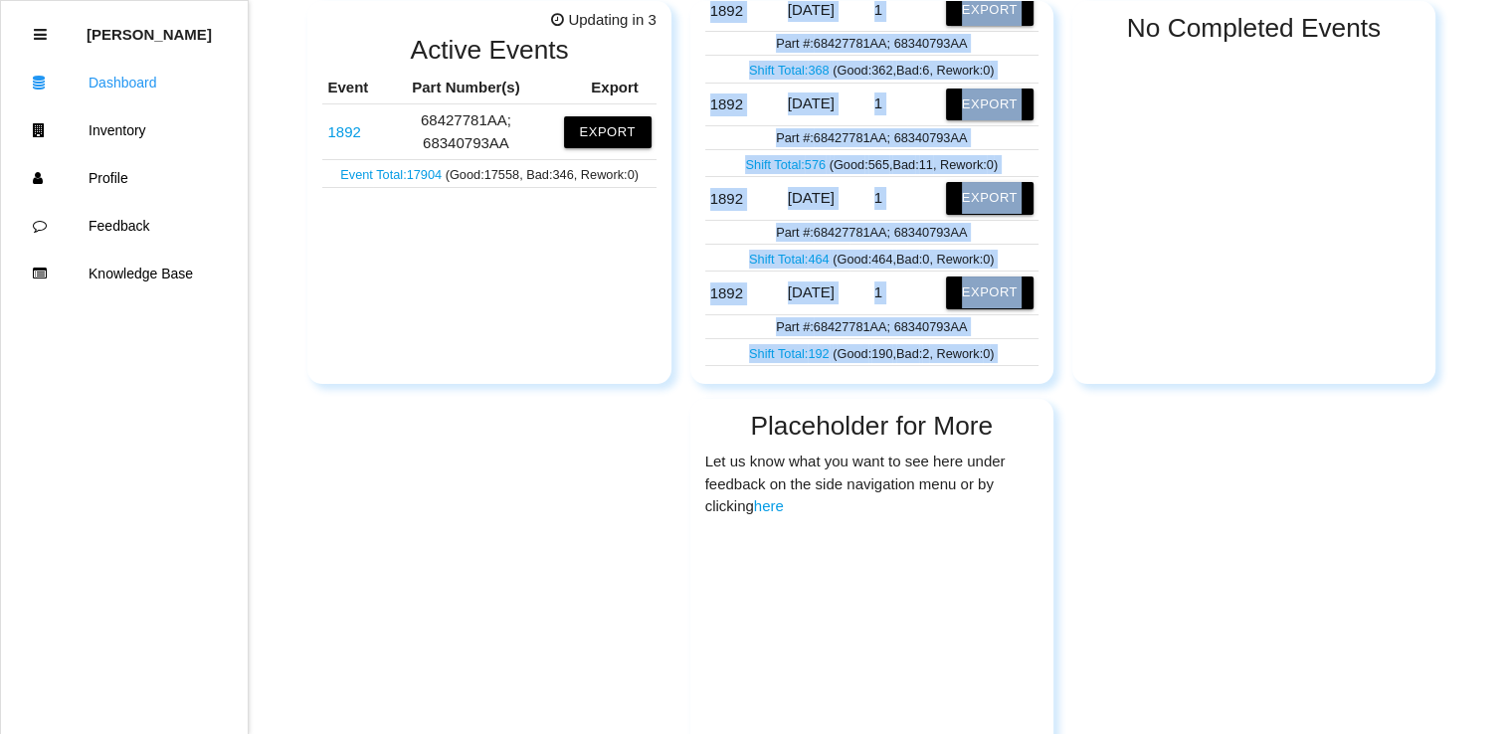
click at [1037, 370] on div "Updating in 3 Shifts For Event 1892 [DATE] [DATE] Range Last 7 days (09/18-09/2…" at bounding box center [871, 192] width 363 height 383
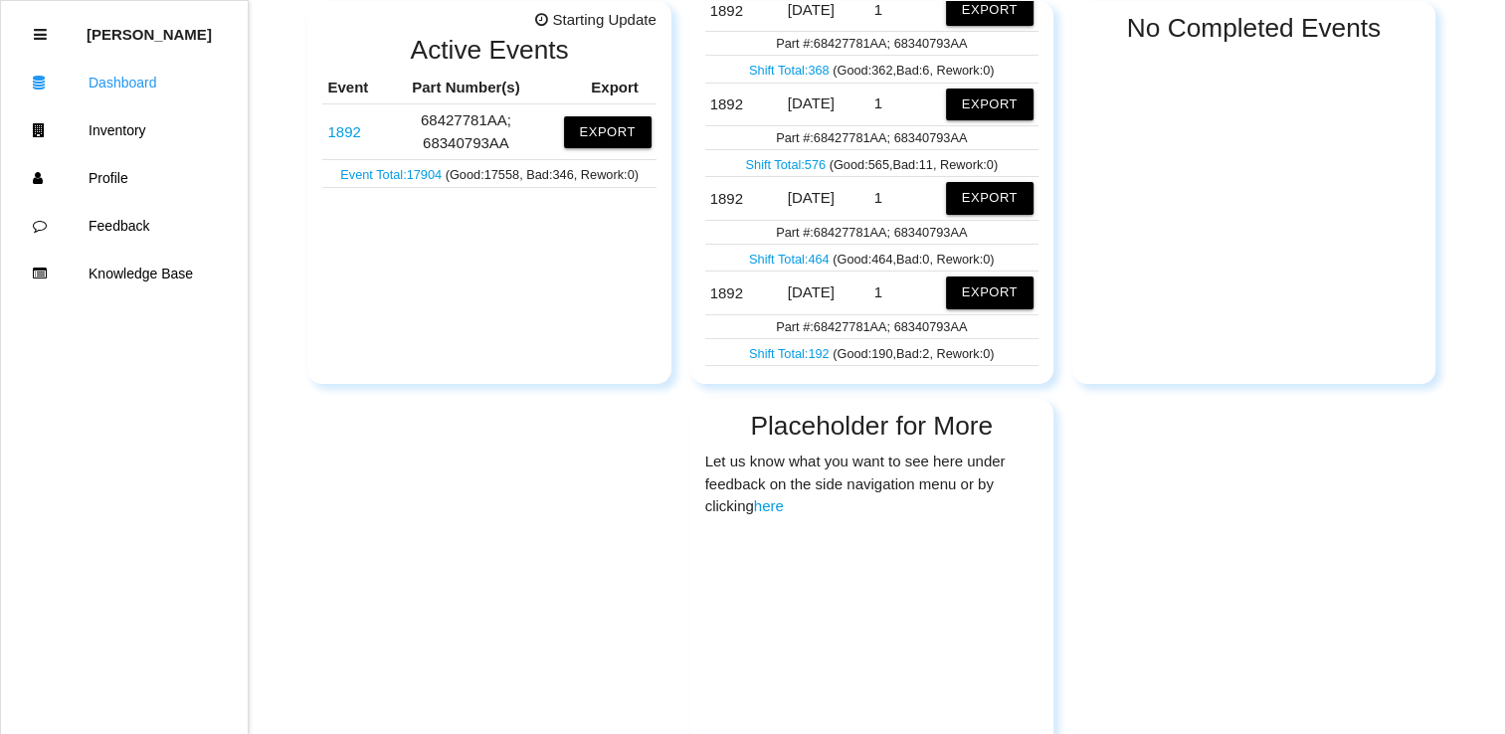
drag, startPoint x: 1037, startPoint y: 370, endPoint x: 1258, endPoint y: 348, distance: 222.9
click at [1258, 348] on div "No Completed Events" at bounding box center [1253, 192] width 363 height 383
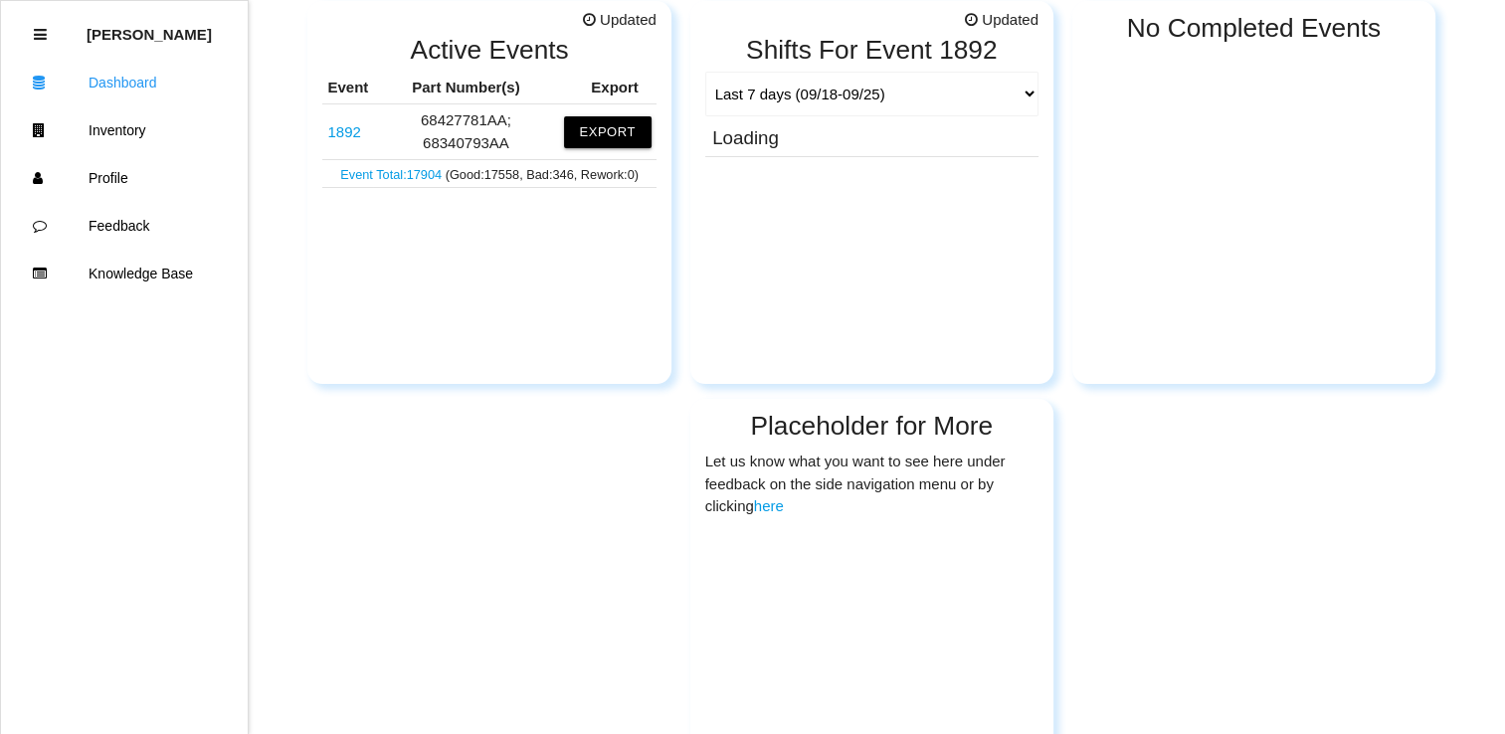
scroll to position [0, 0]
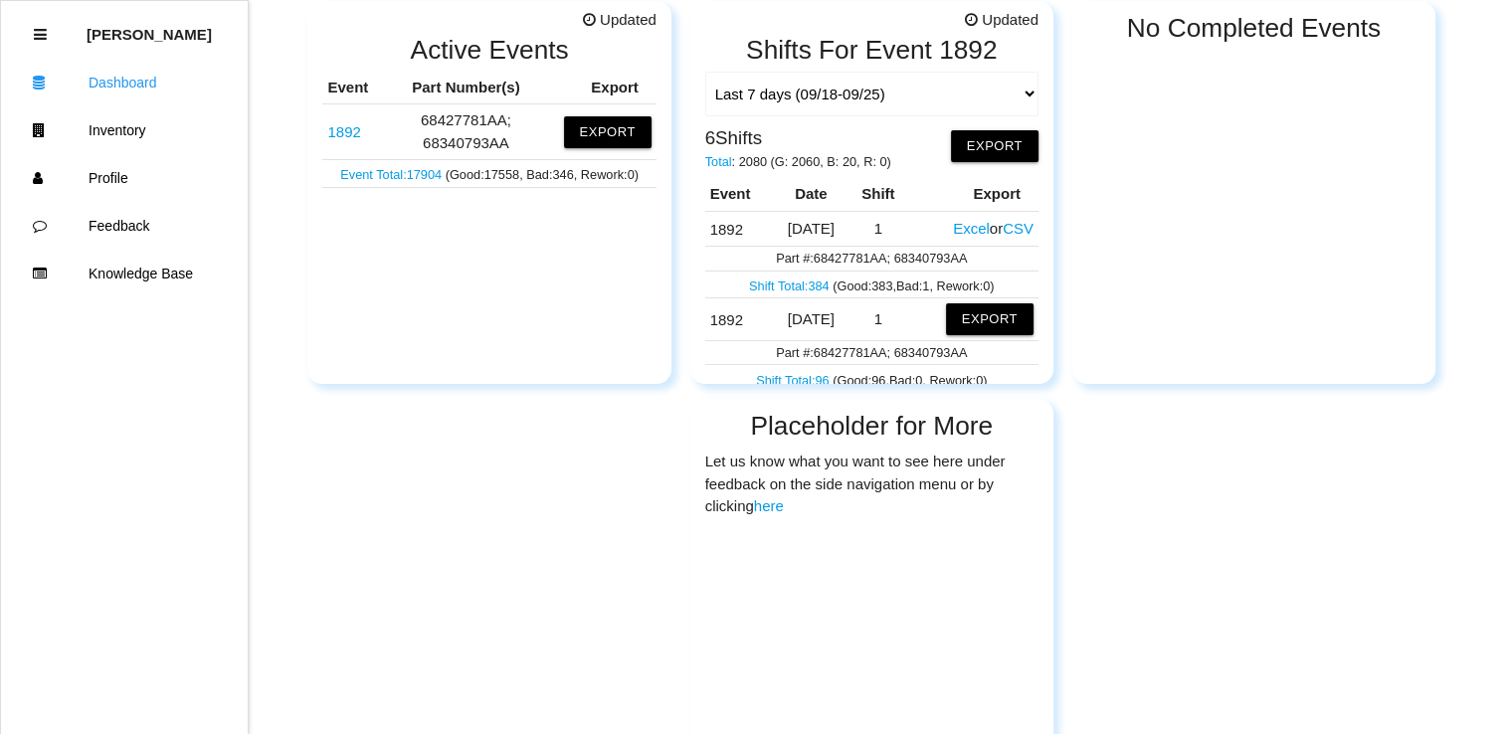
click at [956, 232] on button "Excel" at bounding box center [971, 228] width 37 height 17
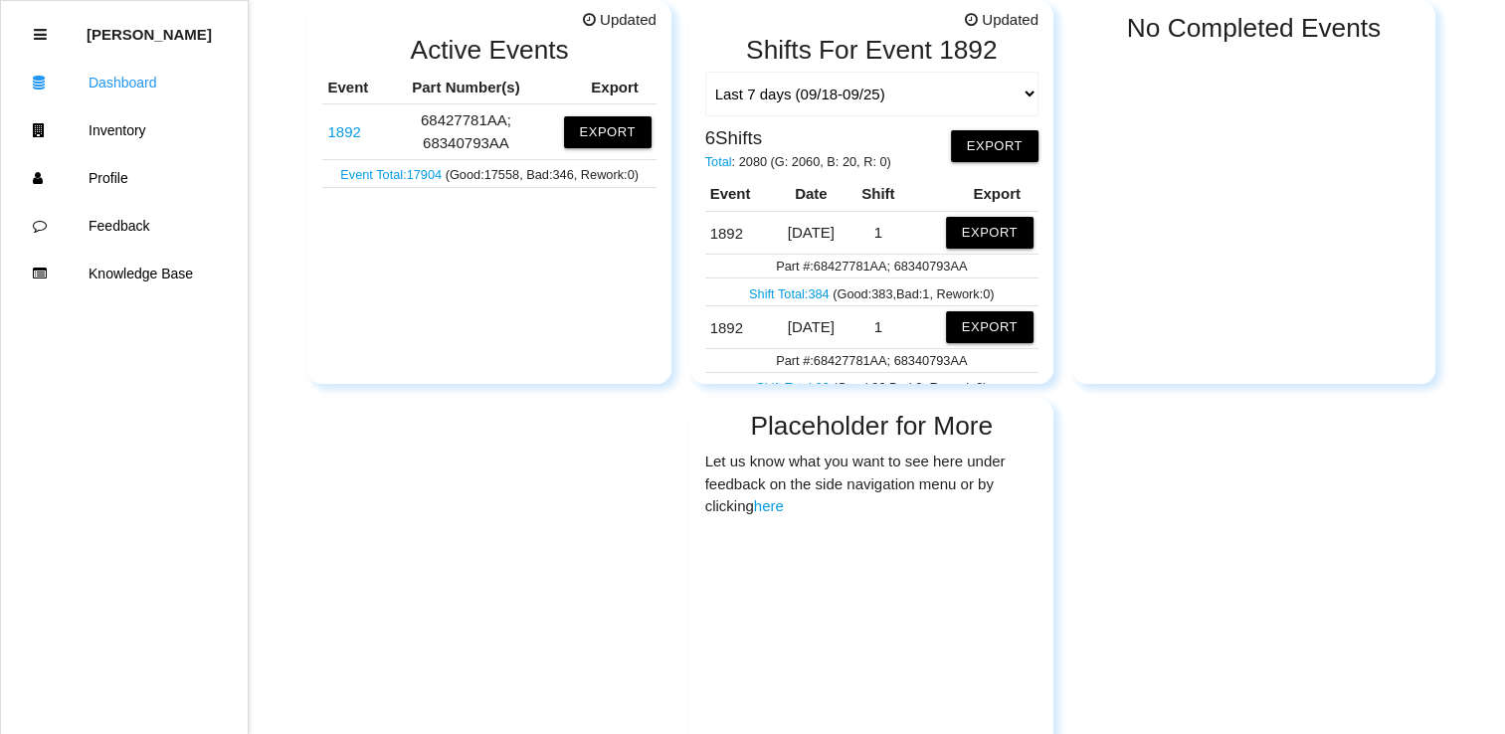
click at [1309, 177] on div "No Completed Events" at bounding box center [1253, 192] width 363 height 383
